Goal: Navigation & Orientation: Find specific page/section

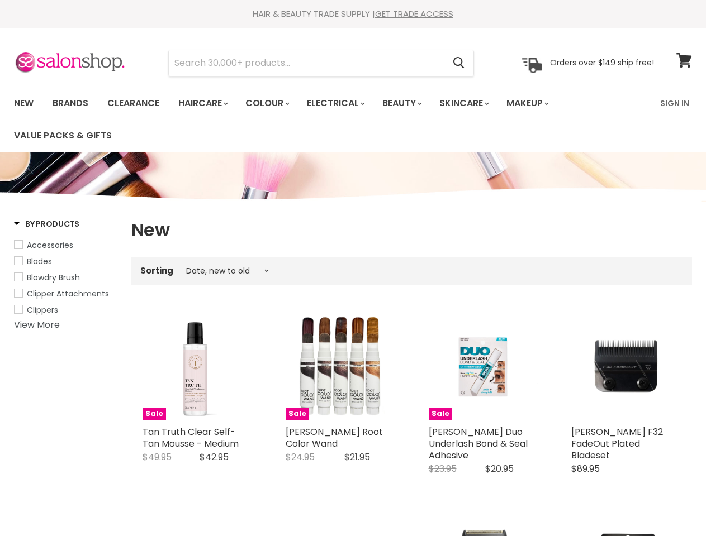
select select "created-descending"
click at [353, 268] on div "Sorting Best selling Featured Price, low to high Price, high to low Alphabetica…" at bounding box center [411, 270] width 560 height 18
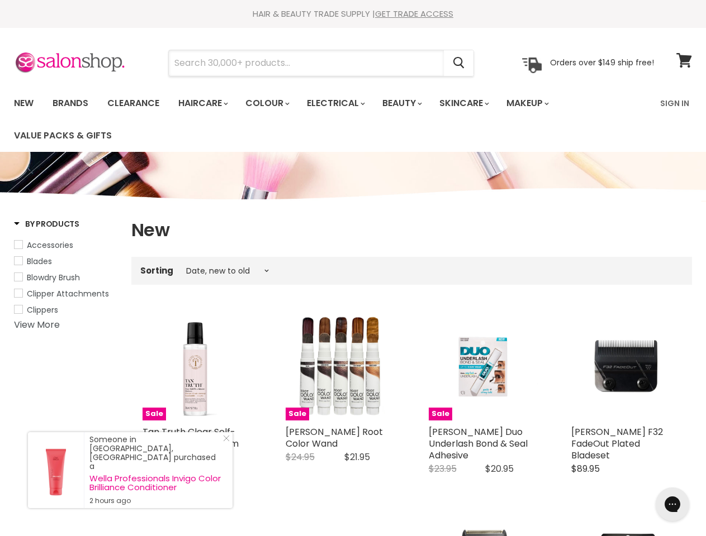
click at [307, 63] on input "Search" at bounding box center [306, 63] width 275 height 26
click at [459, 63] on icon "Search" at bounding box center [458, 64] width 11 height 12
click at [206, 103] on link "Haircare" at bounding box center [202, 103] width 65 height 23
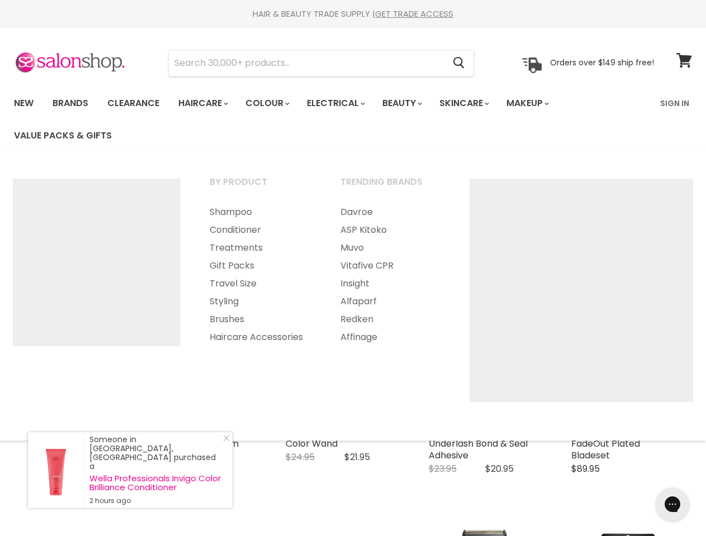
click at [273, 103] on link "Colour" at bounding box center [266, 103] width 59 height 23
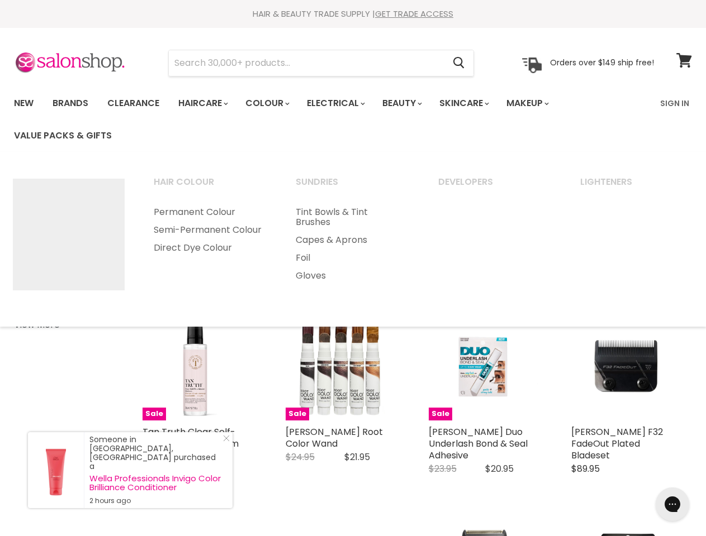
click at [343, 103] on link "Electrical" at bounding box center [334, 103] width 73 height 23
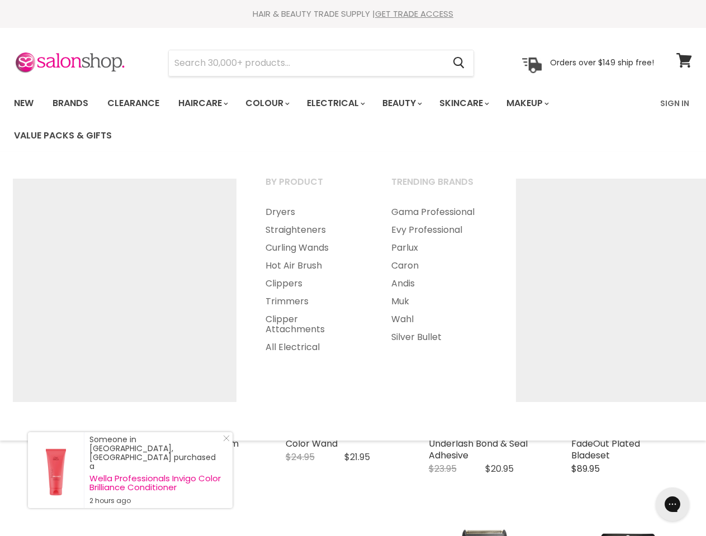
click at [411, 103] on link "Beauty" at bounding box center [401, 103] width 55 height 23
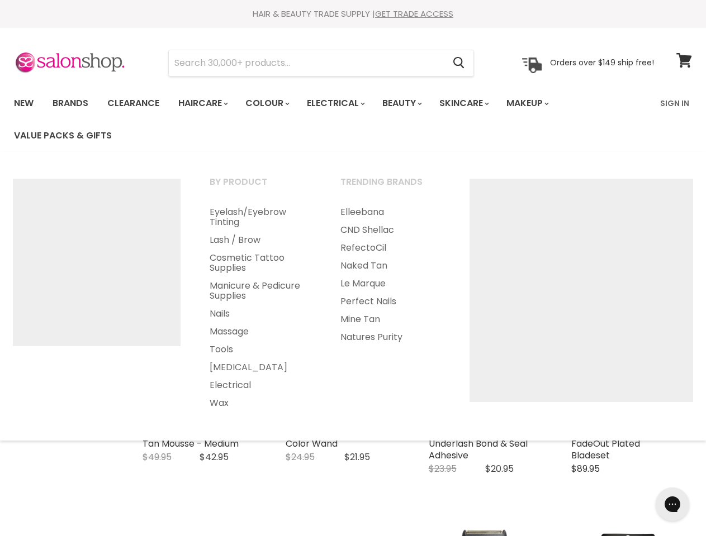
click at [476, 103] on link "Skincare" at bounding box center [463, 103] width 65 height 23
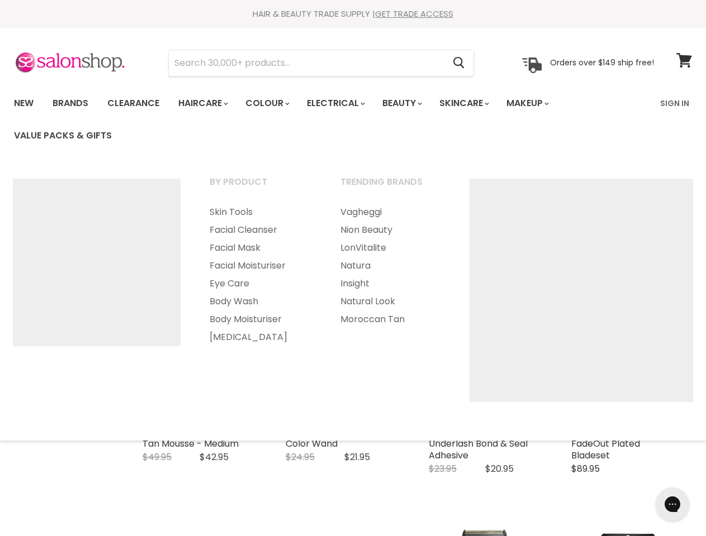
click at [543, 103] on link "Makeup" at bounding box center [527, 103] width 58 height 23
click at [196, 224] on link "Cheeks" at bounding box center [260, 230] width 129 height 18
